Goal: Information Seeking & Learning: Check status

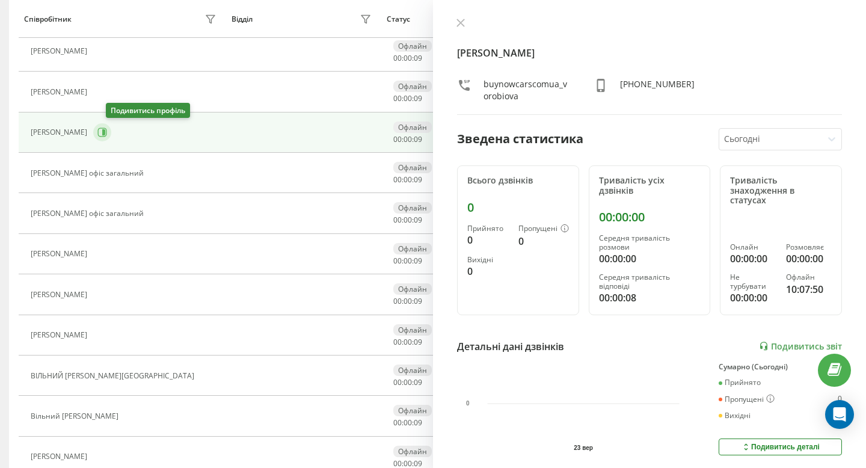
scroll to position [43, 0]
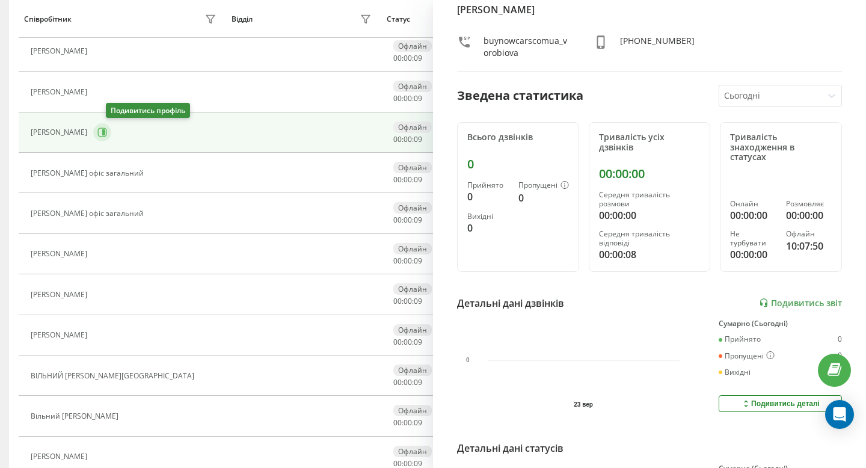
click at [105, 132] on icon at bounding box center [103, 132] width 3 height 6
click at [105, 131] on icon at bounding box center [103, 132] width 3 height 6
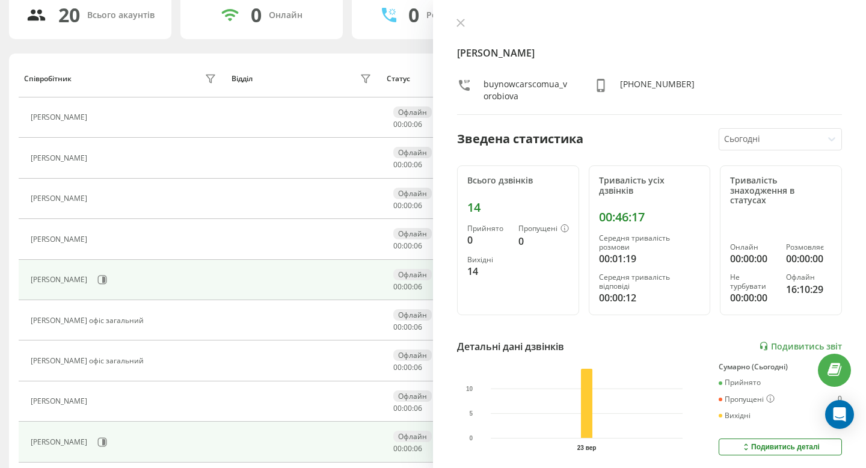
scroll to position [83, 0]
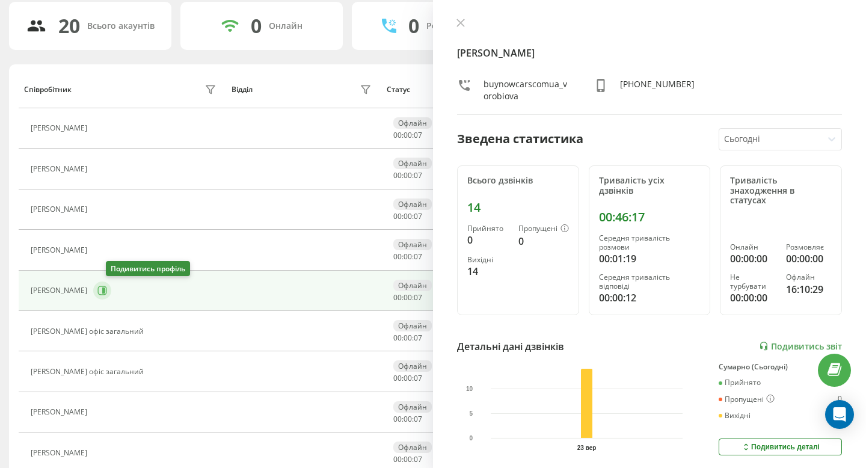
click at [111, 289] on button at bounding box center [102, 290] width 18 height 18
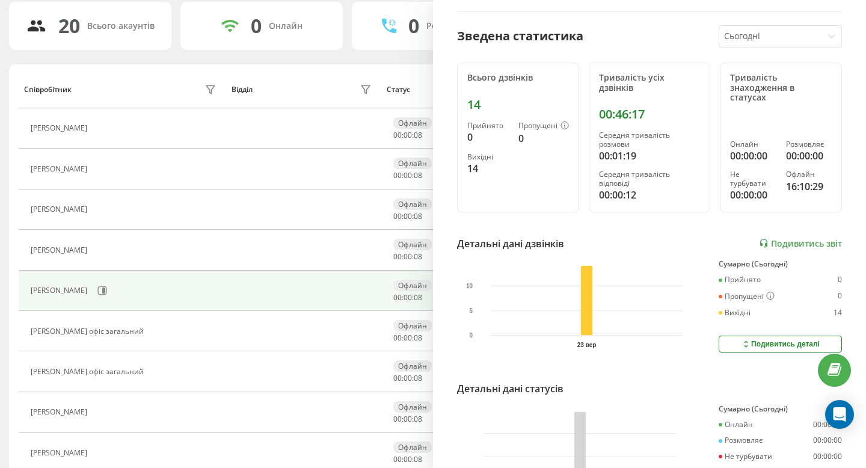
scroll to position [131, 0]
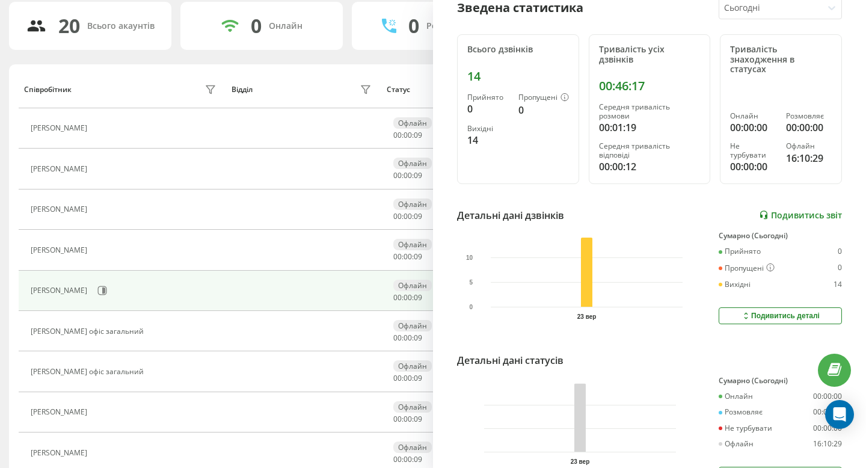
click at [775, 210] on link "Подивитись звіт" at bounding box center [800, 215] width 83 height 10
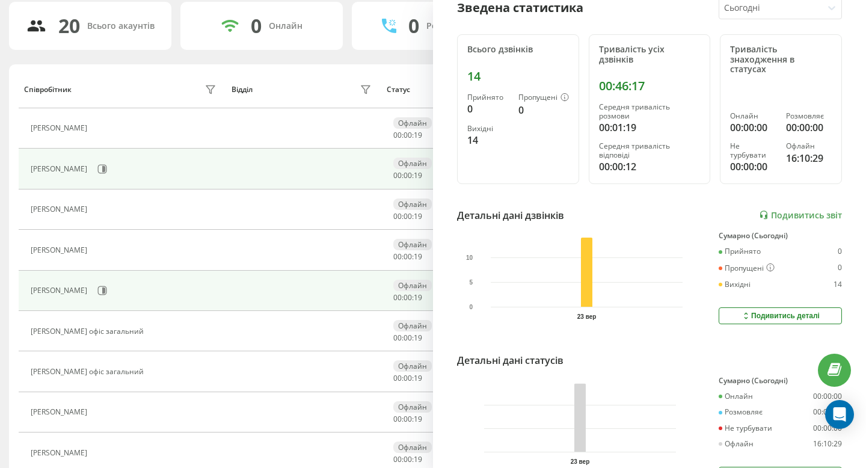
scroll to position [0, 0]
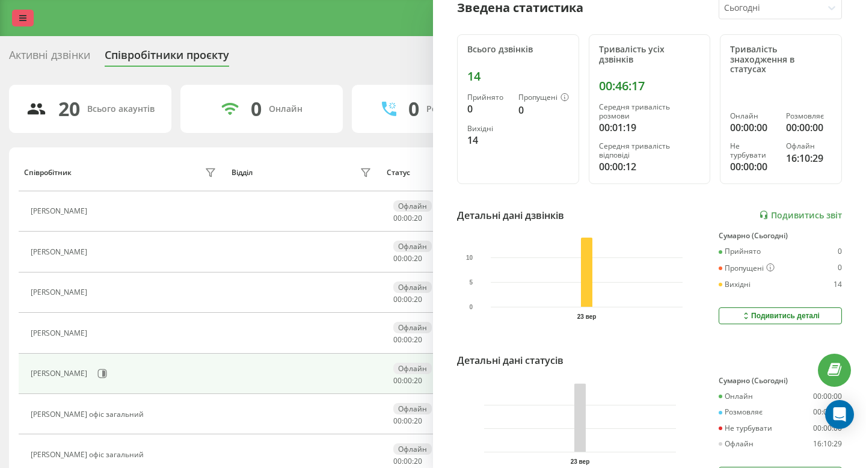
click at [19, 21] on icon at bounding box center [22, 18] width 7 height 8
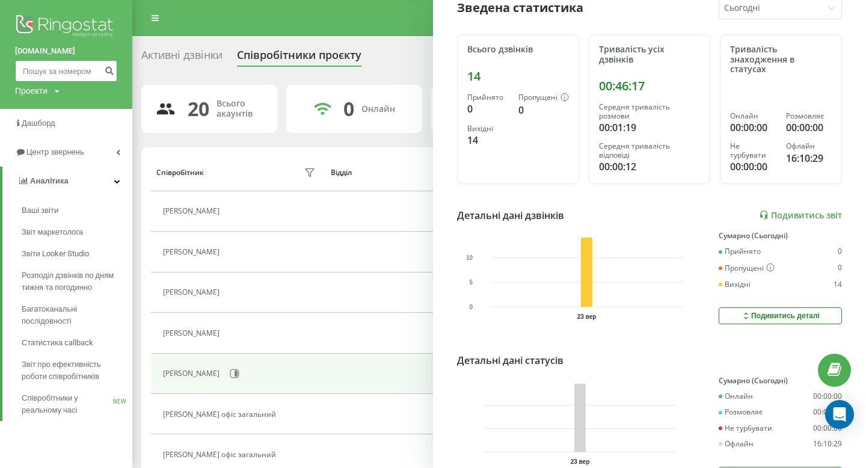
click at [47, 73] on input at bounding box center [66, 71] width 102 height 22
paste input "0685137009"
type input "0685137009"
click at [117, 69] on button "submit" at bounding box center [109, 71] width 16 height 22
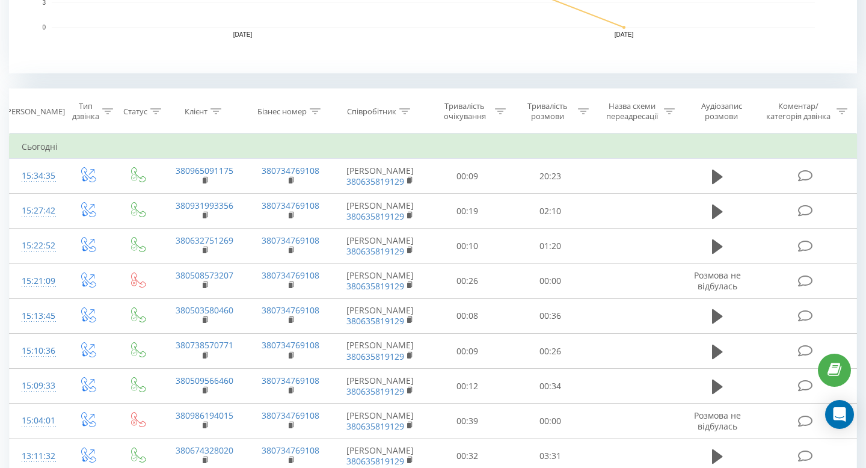
scroll to position [427, 0]
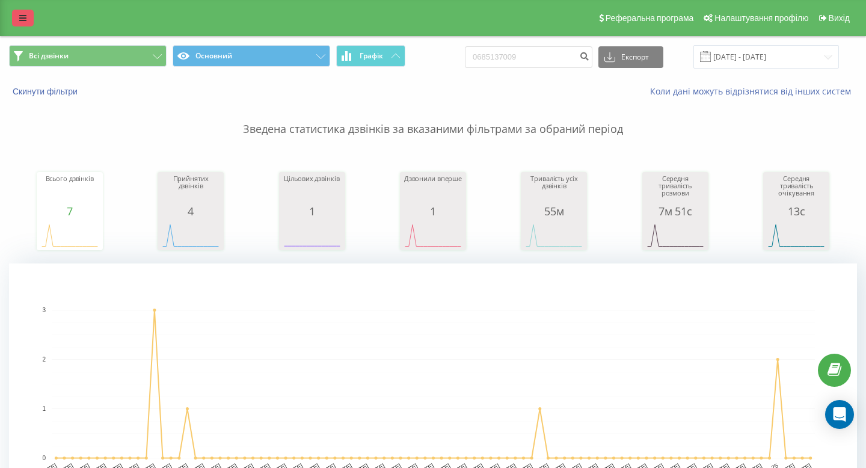
click at [27, 17] on link at bounding box center [23, 18] width 22 height 17
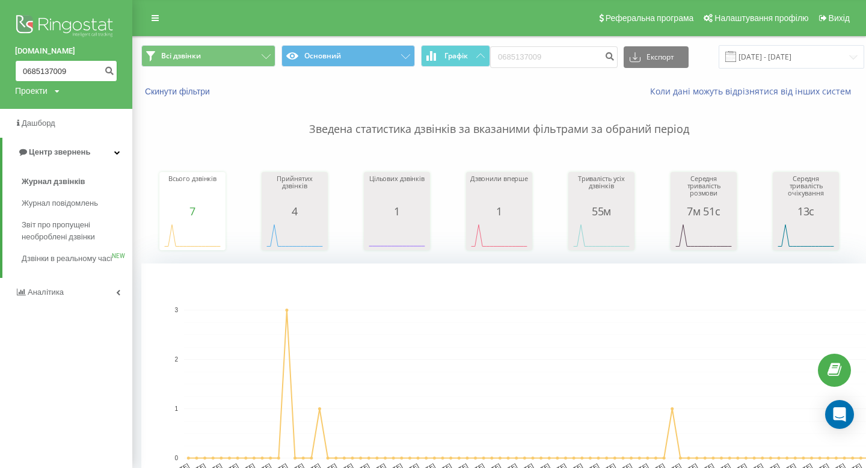
click at [46, 67] on input "0685137009" at bounding box center [66, 71] width 102 height 22
paste input "64490360"
type input "0664490360"
click at [108, 70] on icon "submit" at bounding box center [109, 69] width 10 height 7
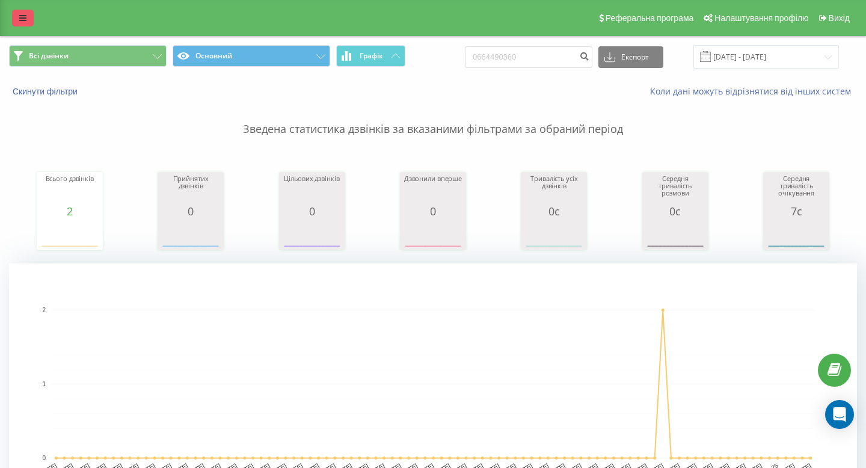
click at [23, 14] on icon at bounding box center [22, 18] width 7 height 8
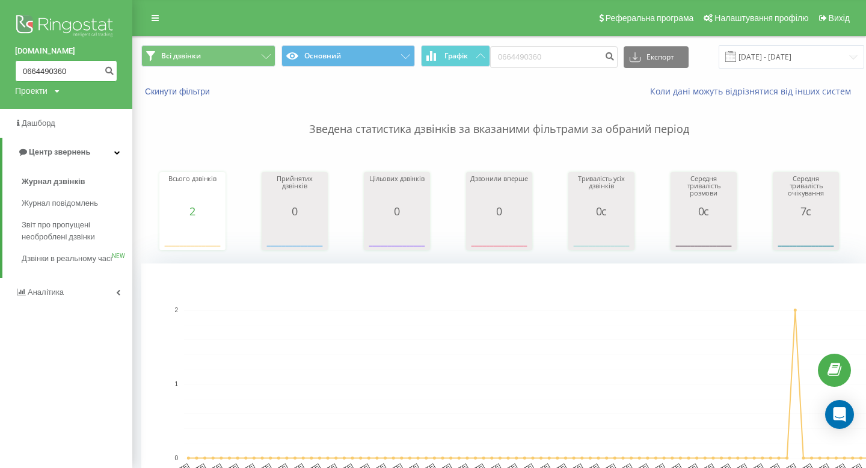
click at [47, 77] on input "0664490360" at bounding box center [66, 71] width 102 height 22
paste input "950684484"
type input "0950684484"
click at [111, 67] on icon "submit" at bounding box center [109, 69] width 10 height 7
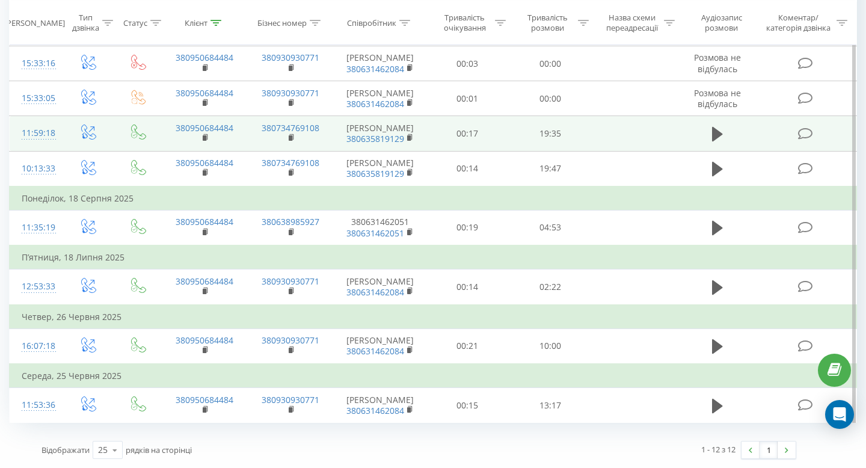
scroll to position [799, 0]
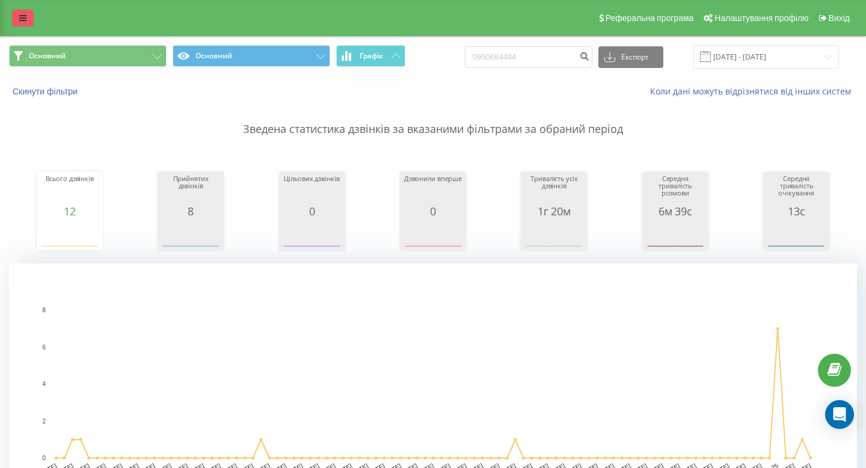
click at [29, 16] on link at bounding box center [23, 18] width 22 height 17
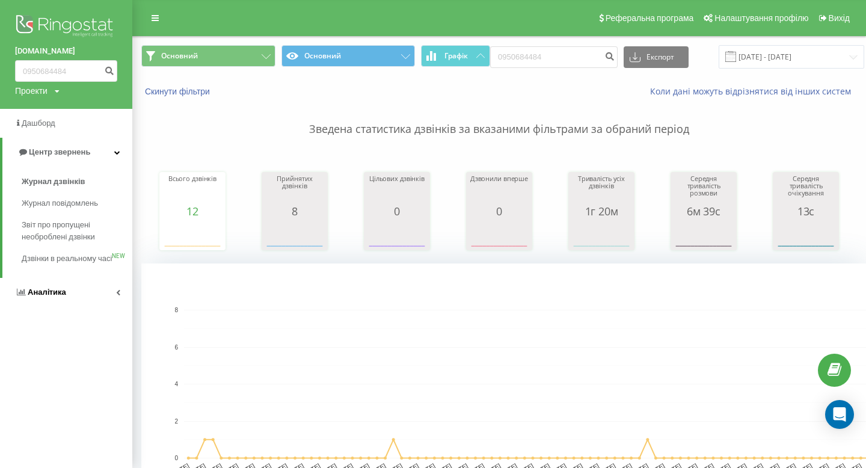
click at [56, 298] on span "Аналiтика" at bounding box center [40, 292] width 51 height 12
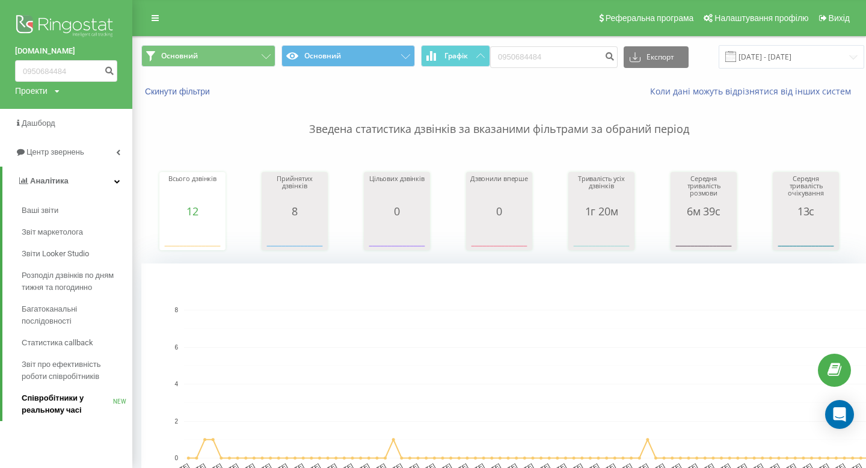
click at [64, 409] on span "Співробітники у реальному часі" at bounding box center [67, 404] width 91 height 24
click at [68, 399] on span "Співробітники у реальному часі" at bounding box center [67, 404] width 91 height 24
click at [63, 400] on span "Співробітники у реальному часі" at bounding box center [67, 404] width 91 height 24
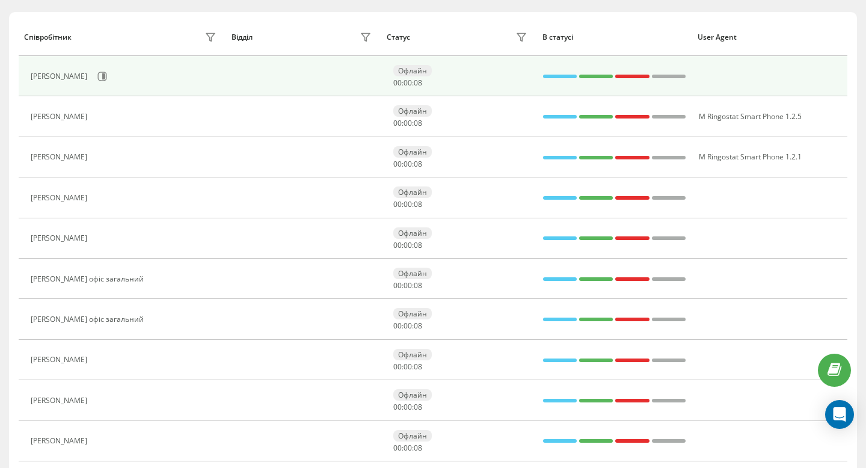
scroll to position [204, 0]
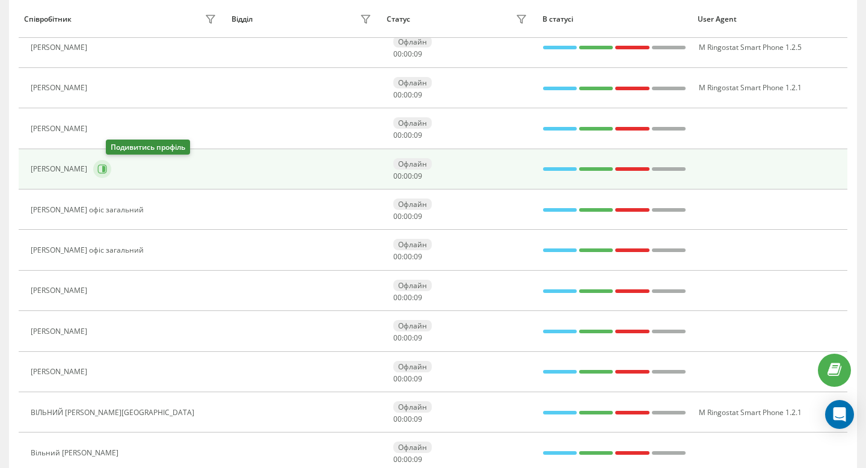
click at [107, 167] on icon at bounding box center [102, 169] width 10 height 10
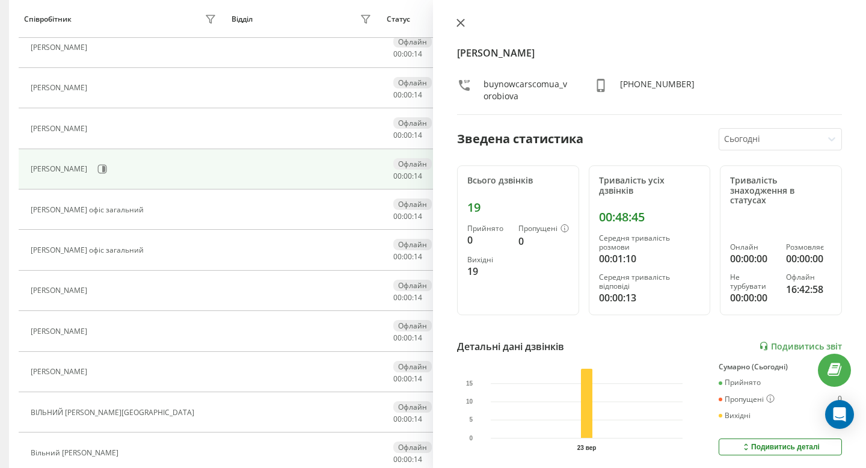
click at [461, 24] on icon at bounding box center [460, 23] width 8 height 8
